Goal: Task Accomplishment & Management: Use online tool/utility

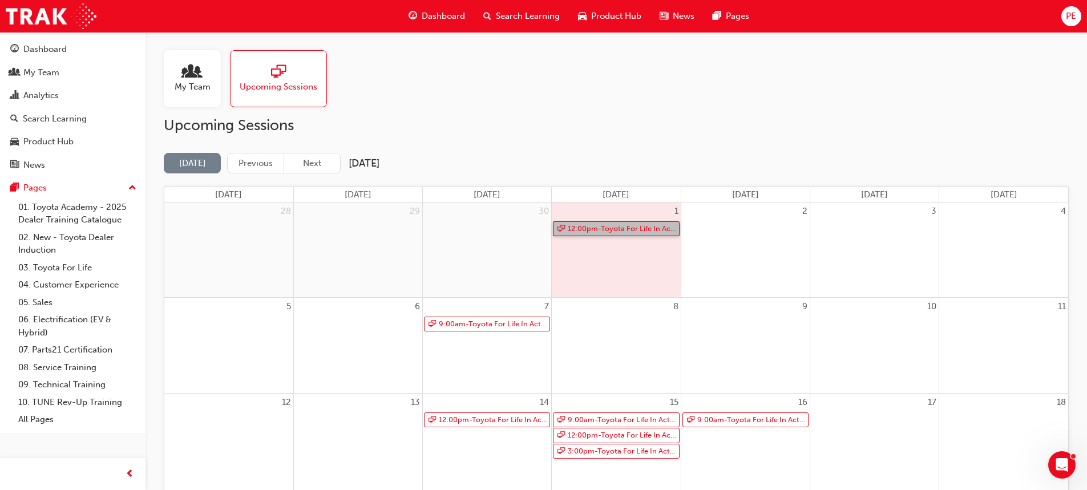
click at [620, 235] on link "12:00pm - Toyota For Life In Action - Virtual Classroom" at bounding box center [616, 228] width 126 height 15
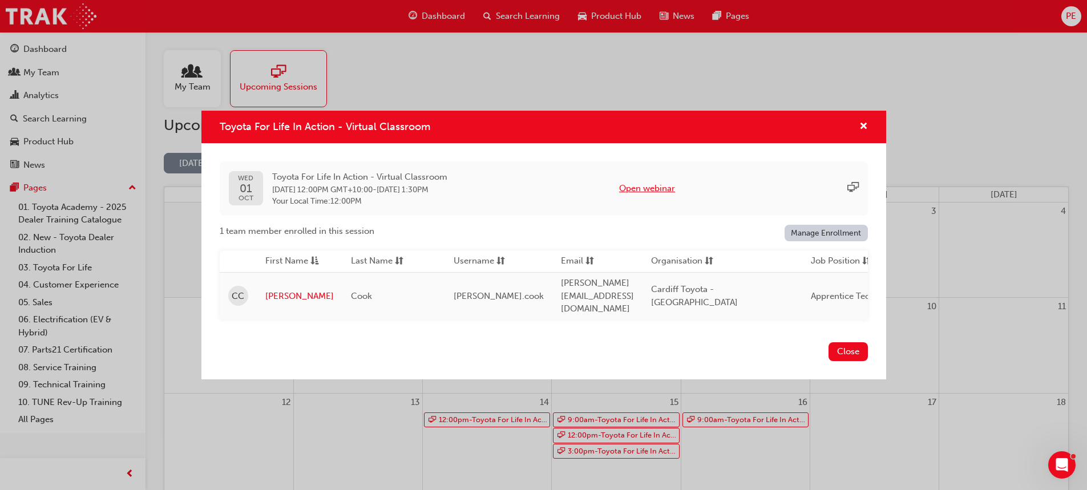
click at [652, 189] on button "Open webinar" at bounding box center [647, 188] width 56 height 13
